Goal: Task Accomplishment & Management: Manage account settings

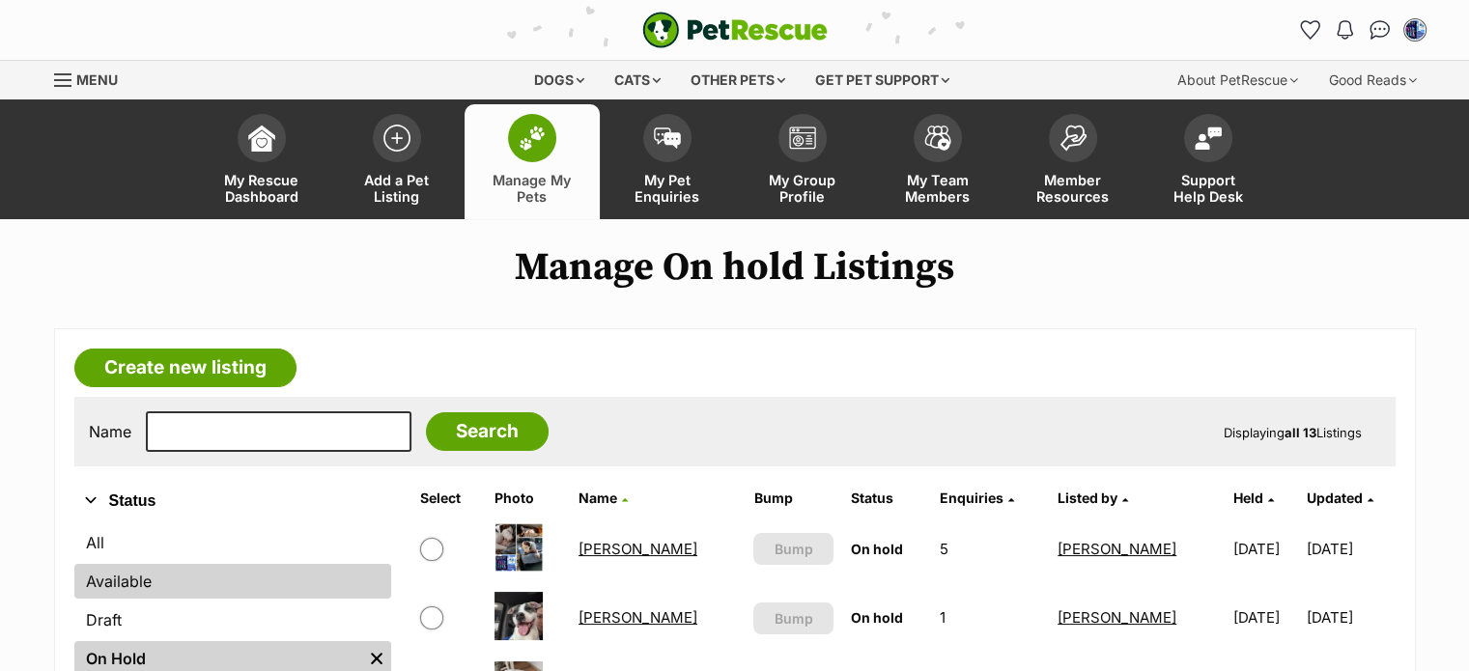
click at [127, 590] on link "Available" at bounding box center [232, 581] width 317 height 35
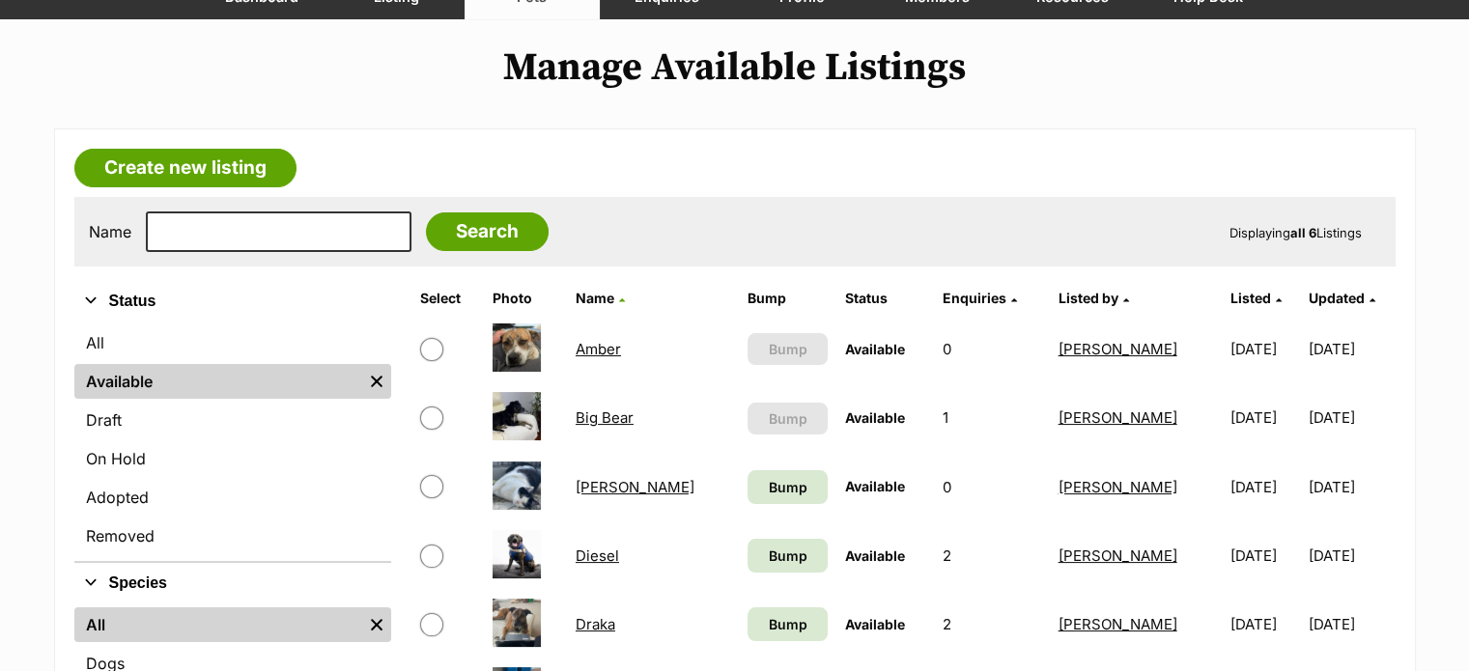
scroll to position [193, 0]
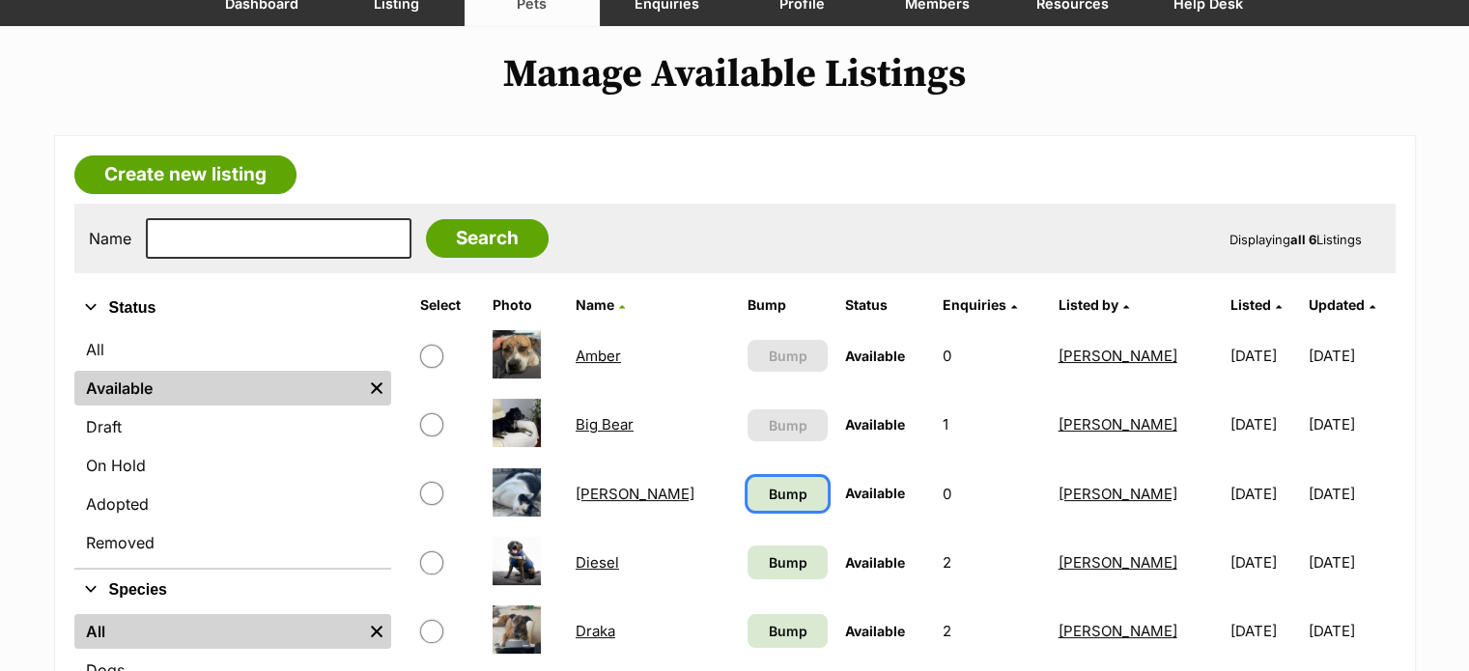
click at [768, 494] on span "Bump" at bounding box center [787, 494] width 39 height 20
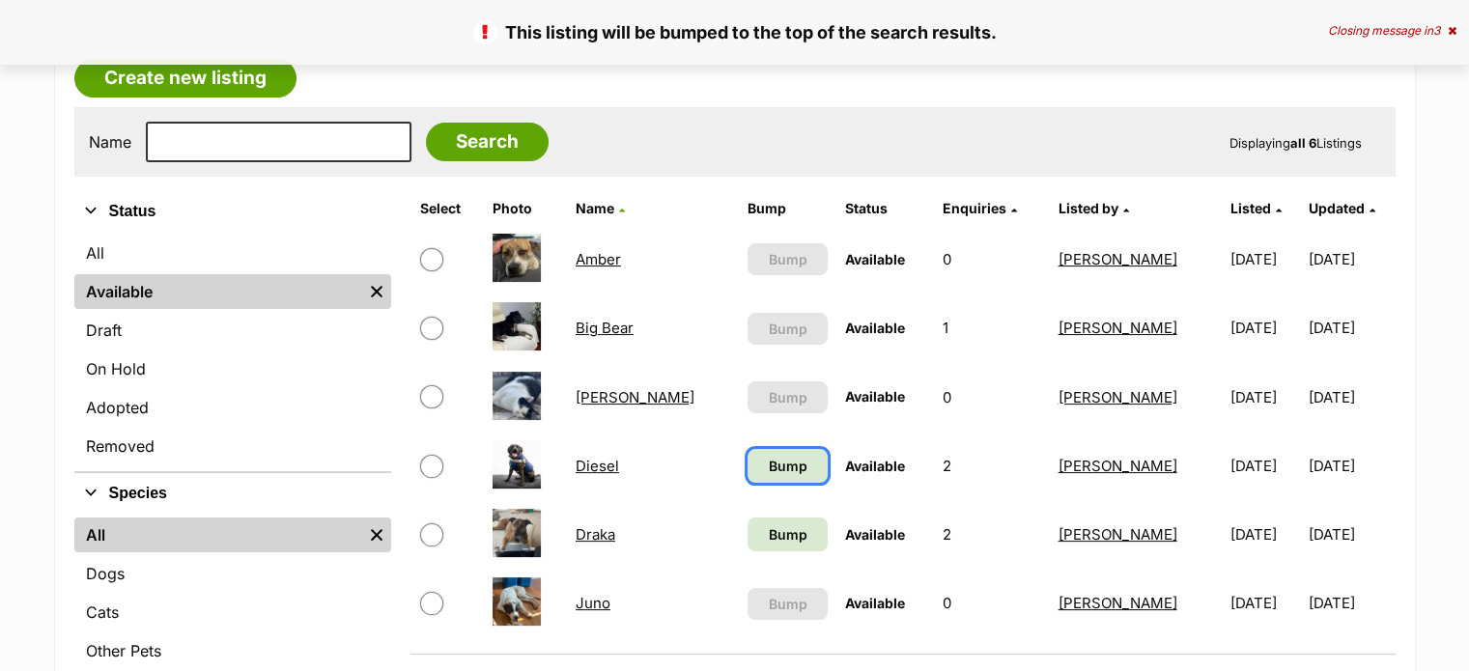
click at [768, 461] on span "Bump" at bounding box center [787, 466] width 39 height 20
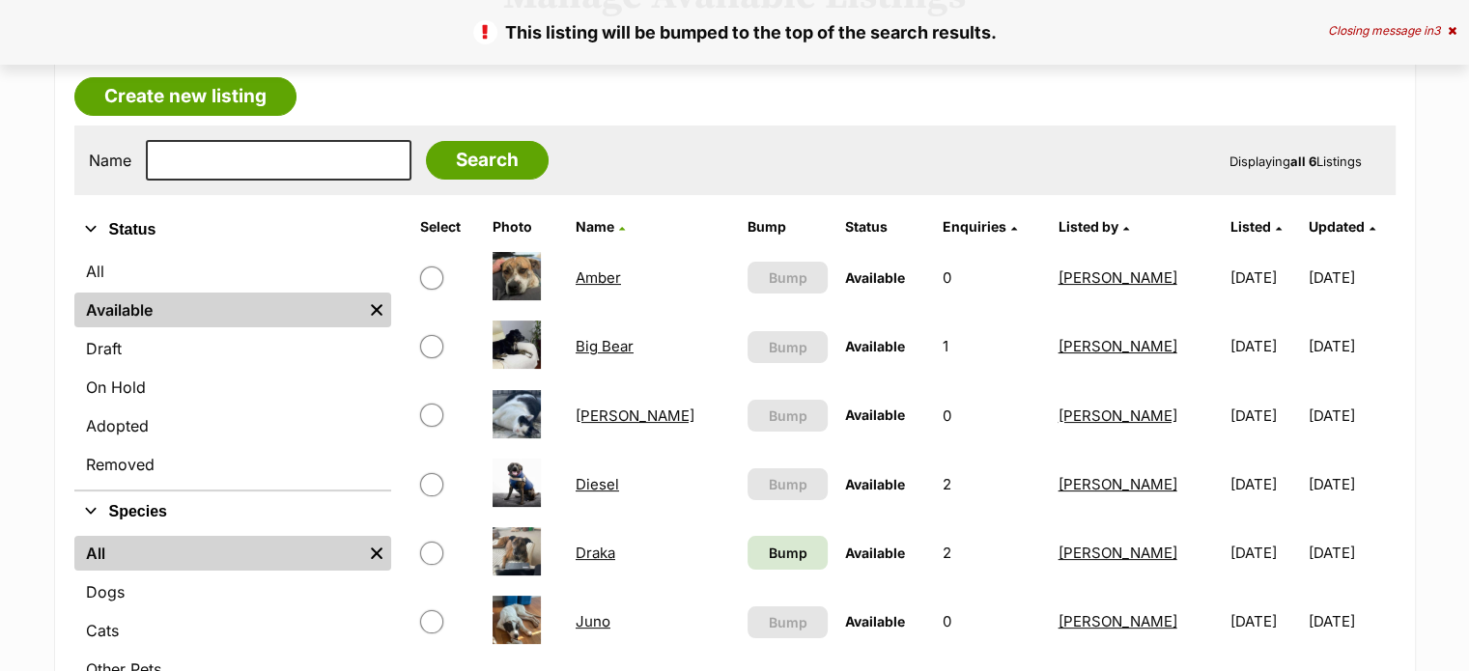
scroll to position [386, 0]
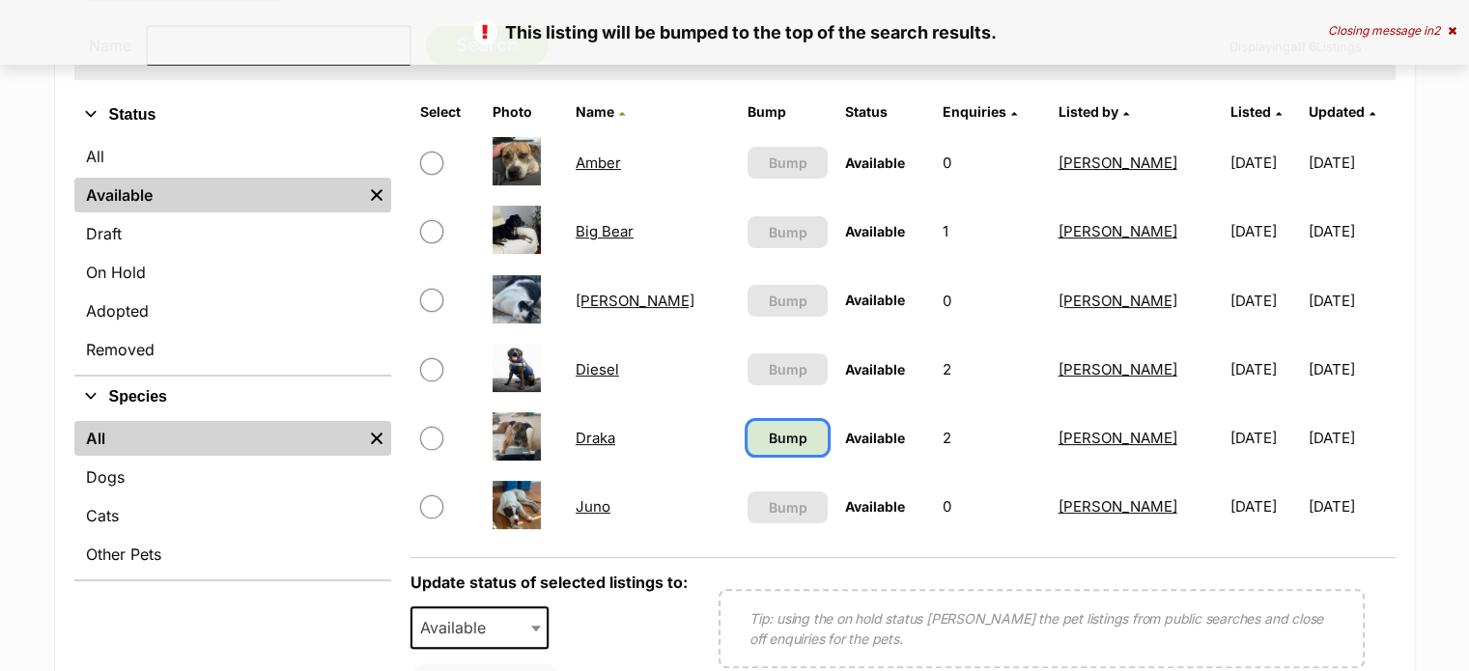
click at [768, 434] on span "Bump" at bounding box center [787, 438] width 39 height 20
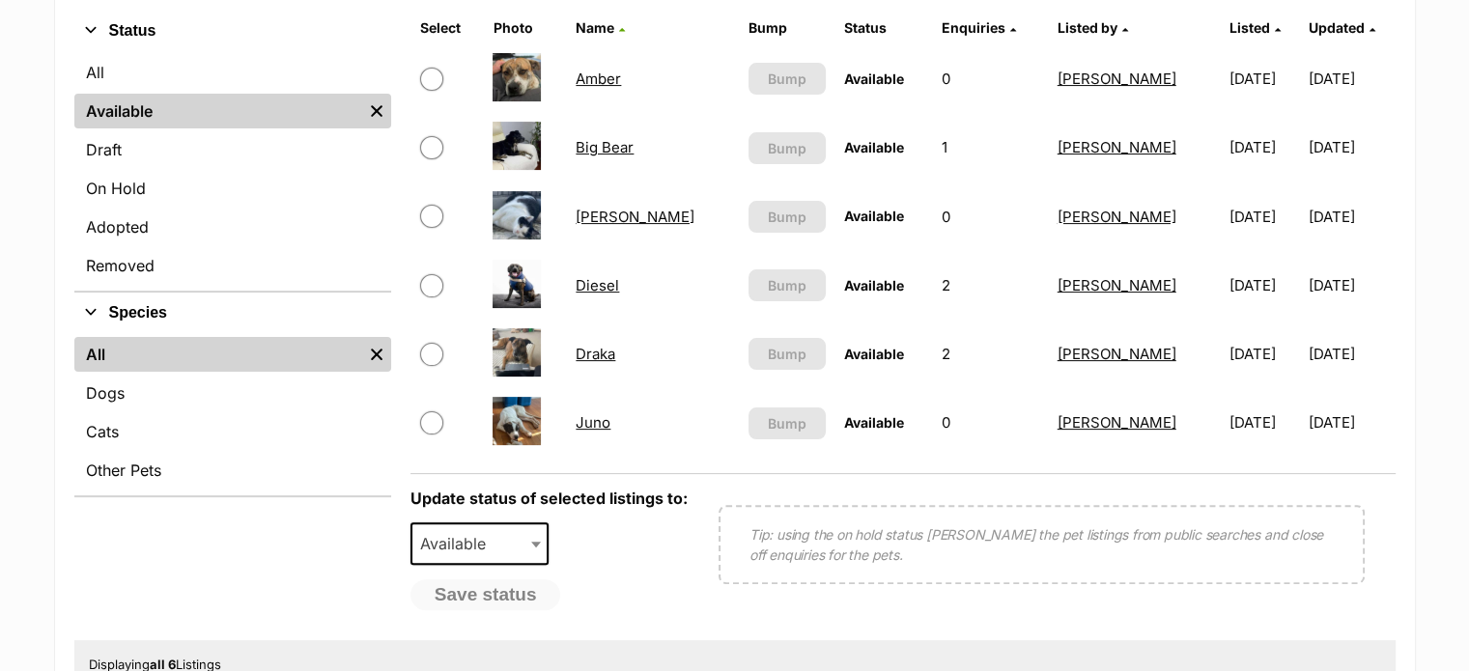
scroll to position [483, 0]
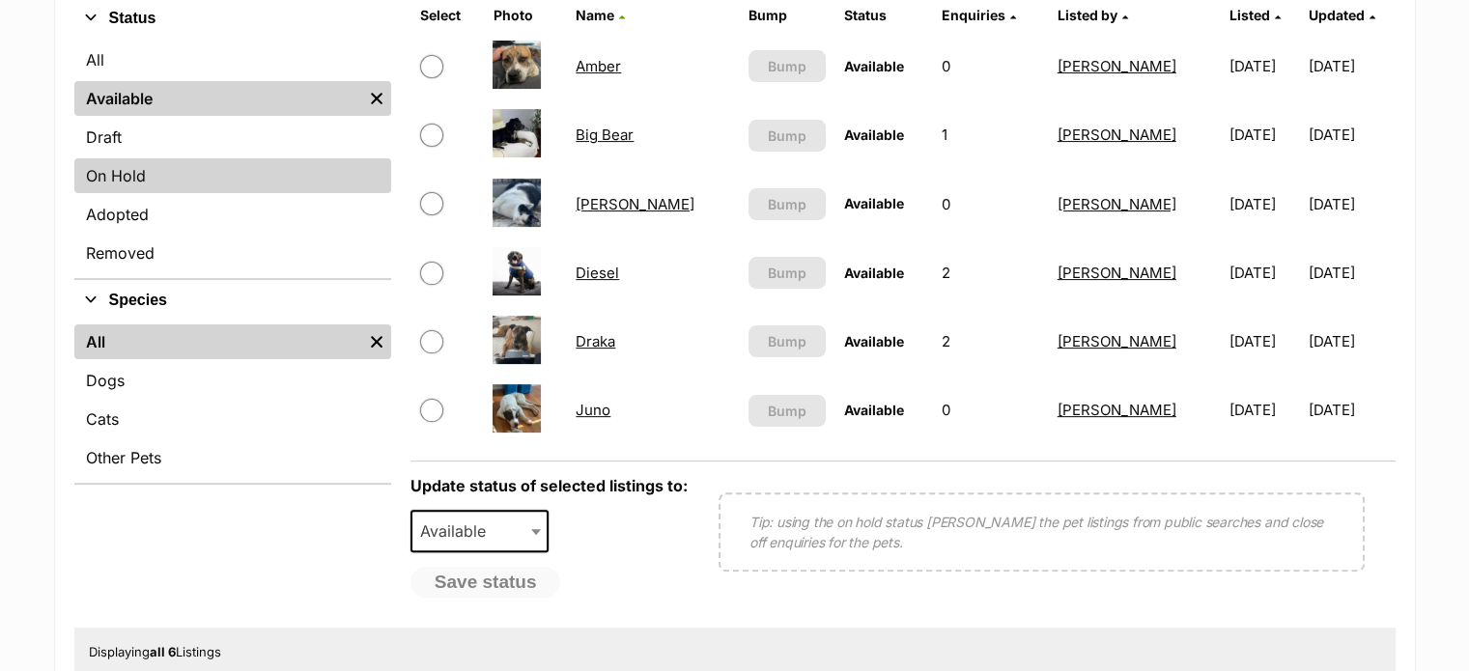
click at [169, 169] on link "On Hold" at bounding box center [232, 175] width 317 height 35
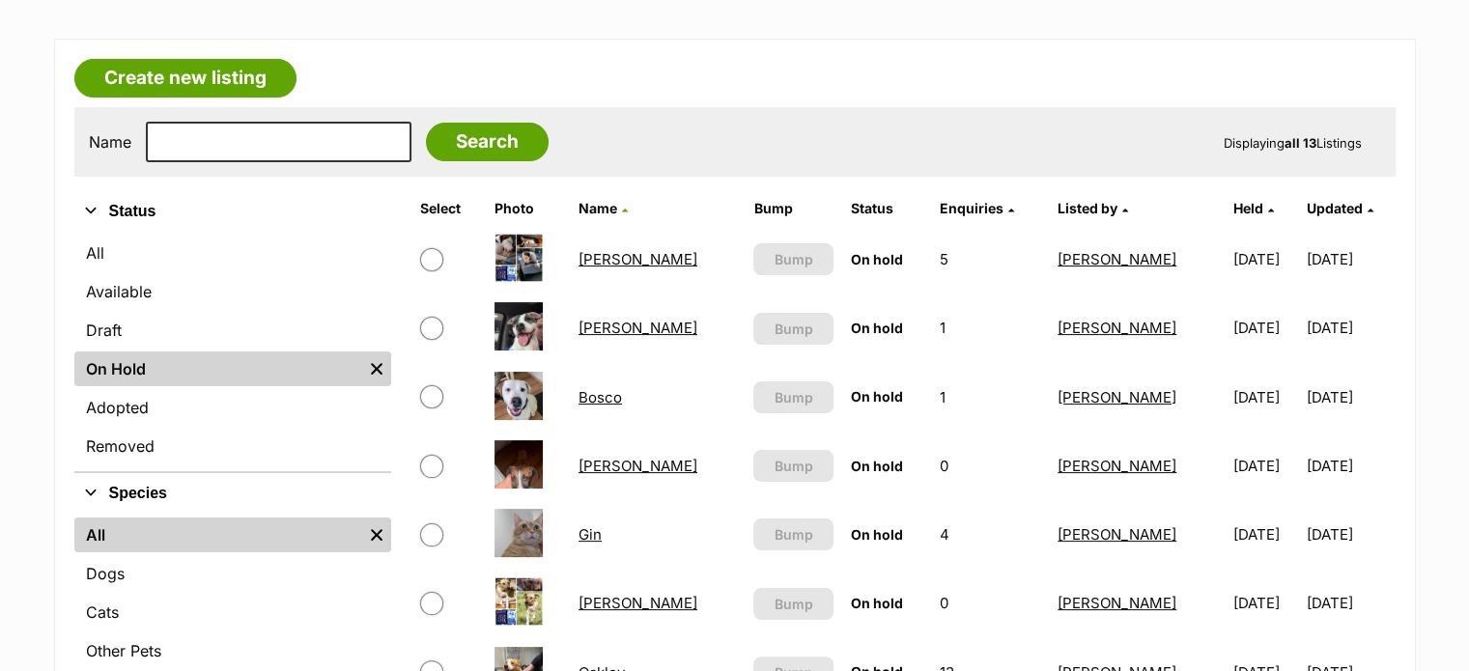
scroll to position [386, 0]
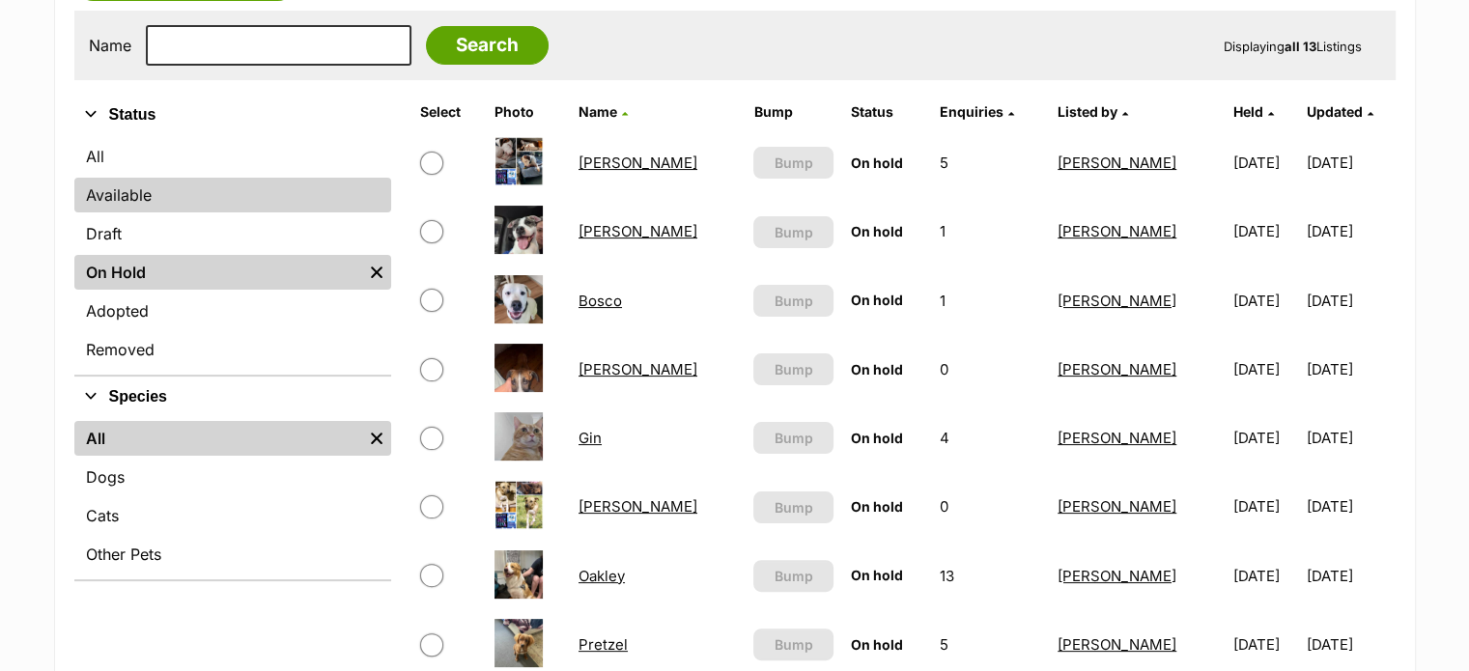
click at [114, 189] on link "Available" at bounding box center [232, 195] width 317 height 35
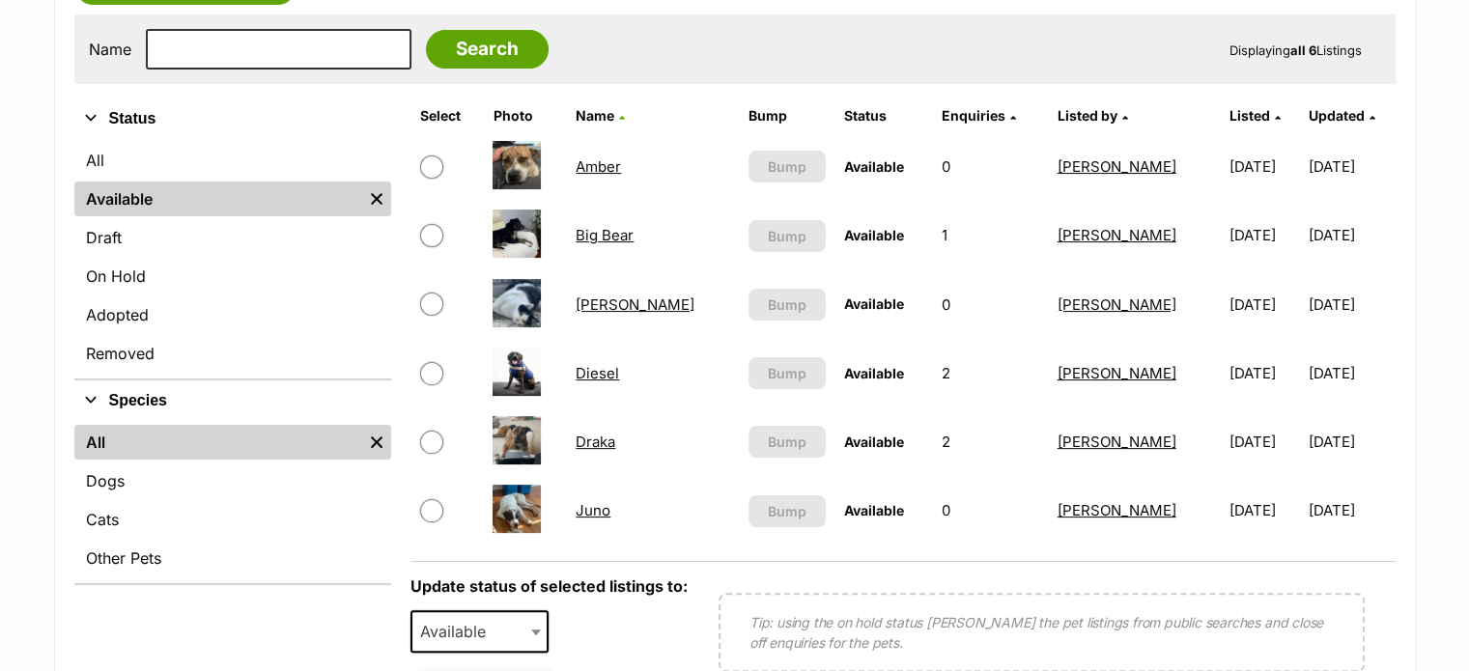
scroll to position [386, 0]
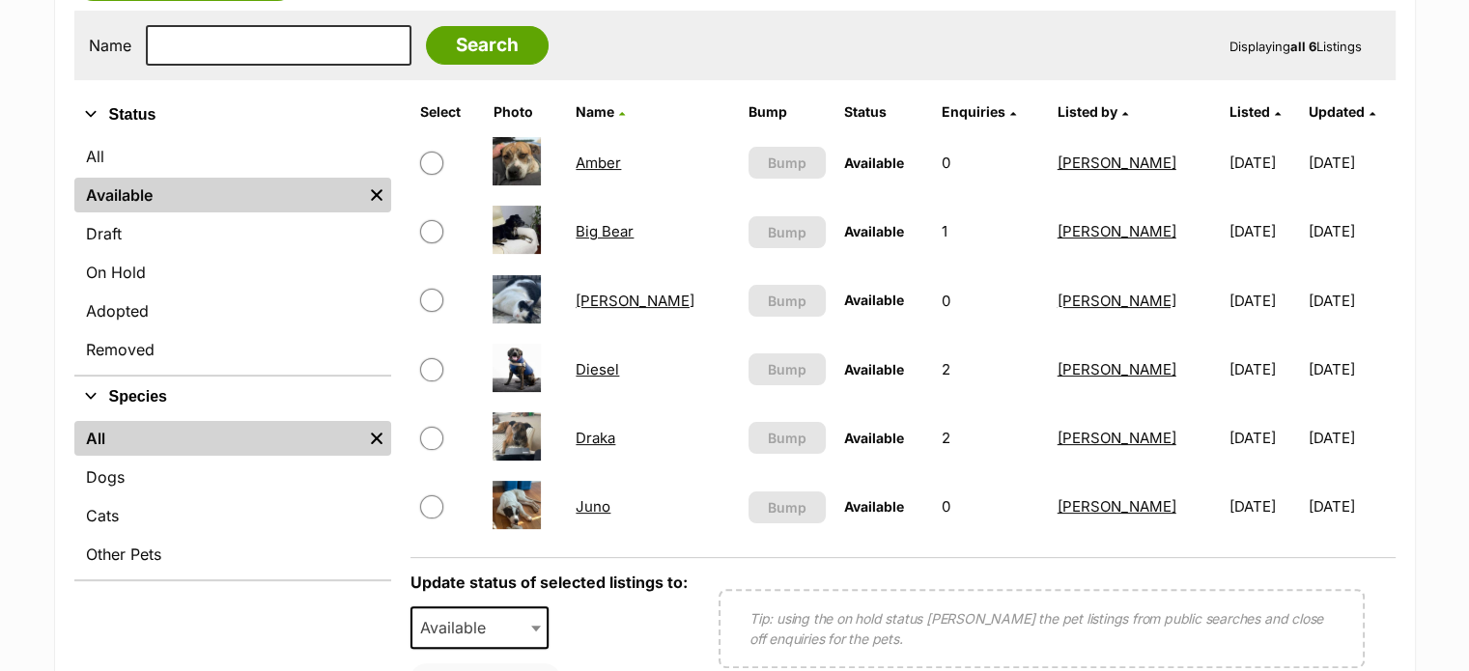
click at [602, 360] on link "Diesel" at bounding box center [597, 369] width 43 height 18
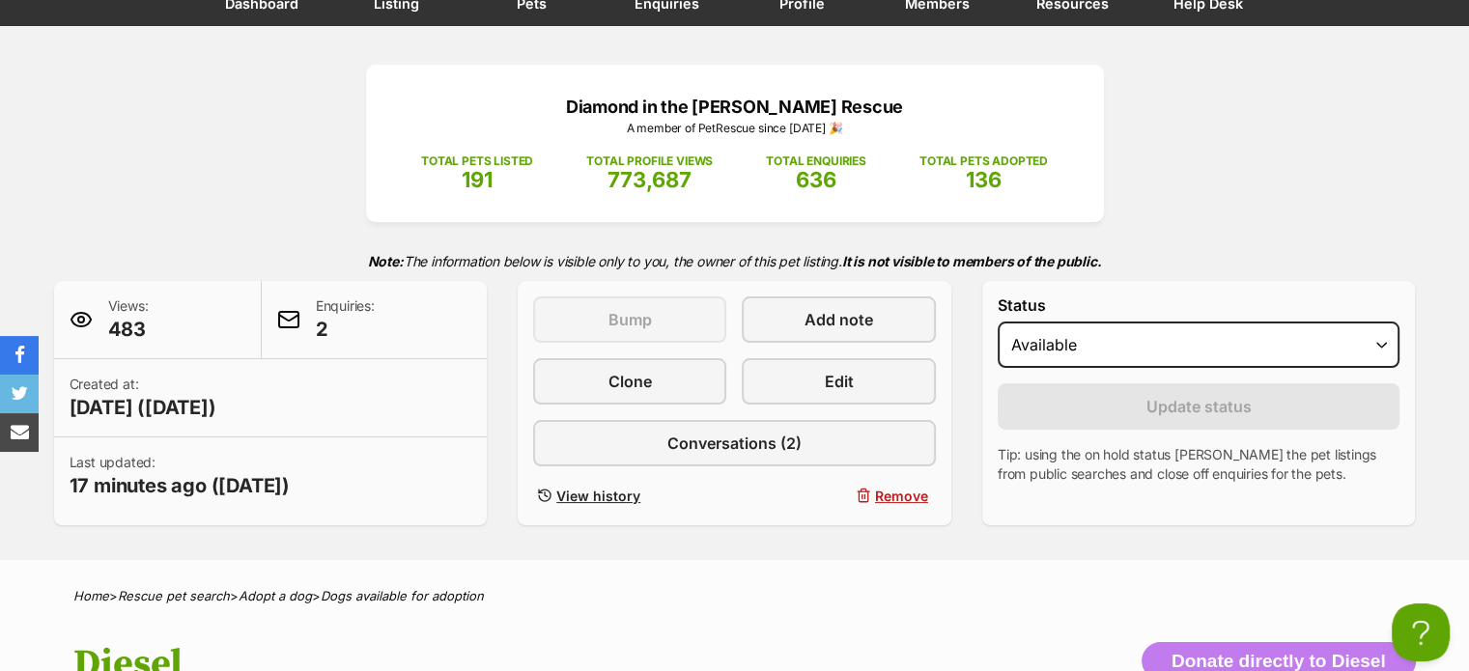
click at [336, 306] on p "Enquiries: 2" at bounding box center [345, 320] width 59 height 46
click at [288, 315] on span at bounding box center [288, 319] width 23 height 23
click at [316, 325] on span "2" at bounding box center [345, 329] width 59 height 27
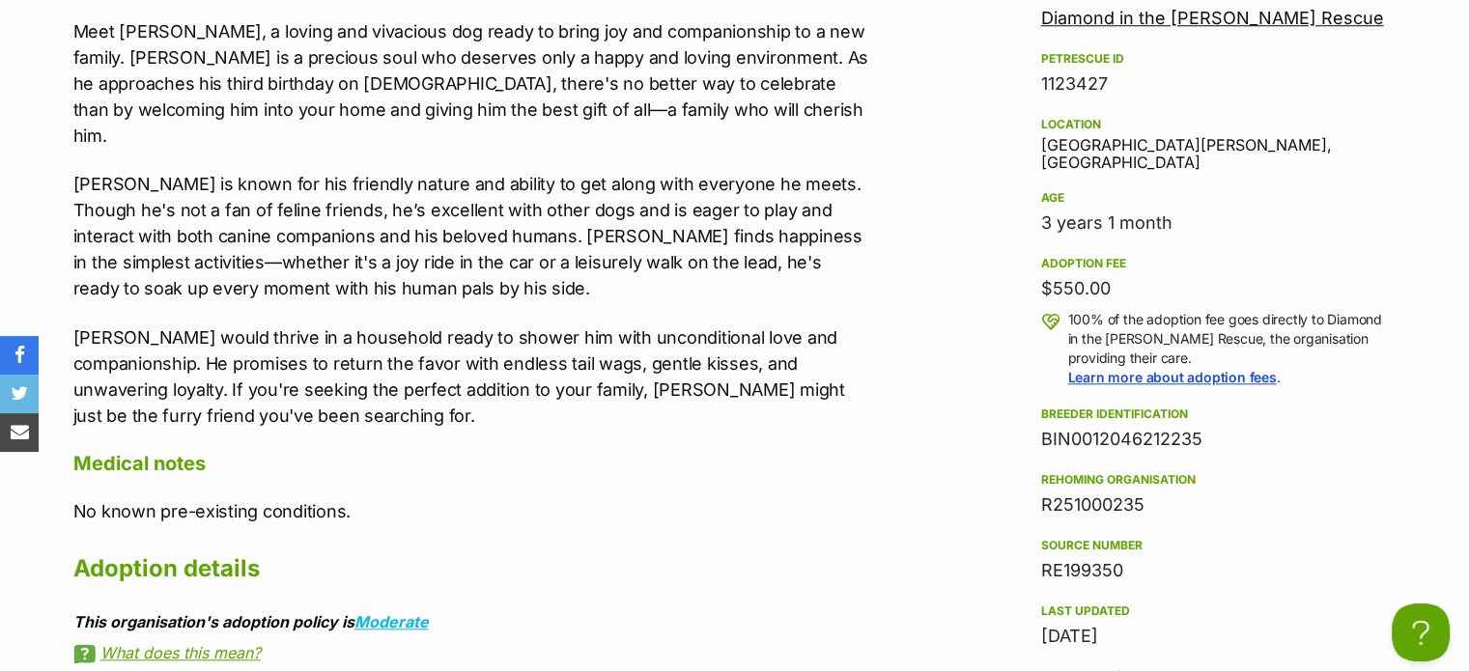
scroll to position [1835, 0]
